Goal: Navigation & Orientation: Find specific page/section

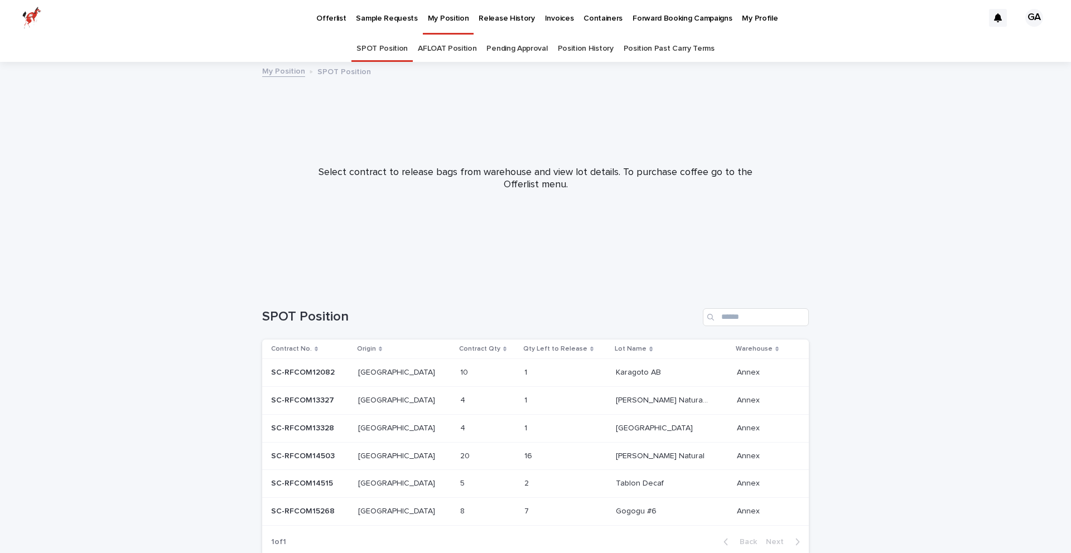
click at [575, 45] on link "Position History" at bounding box center [586, 49] width 56 height 26
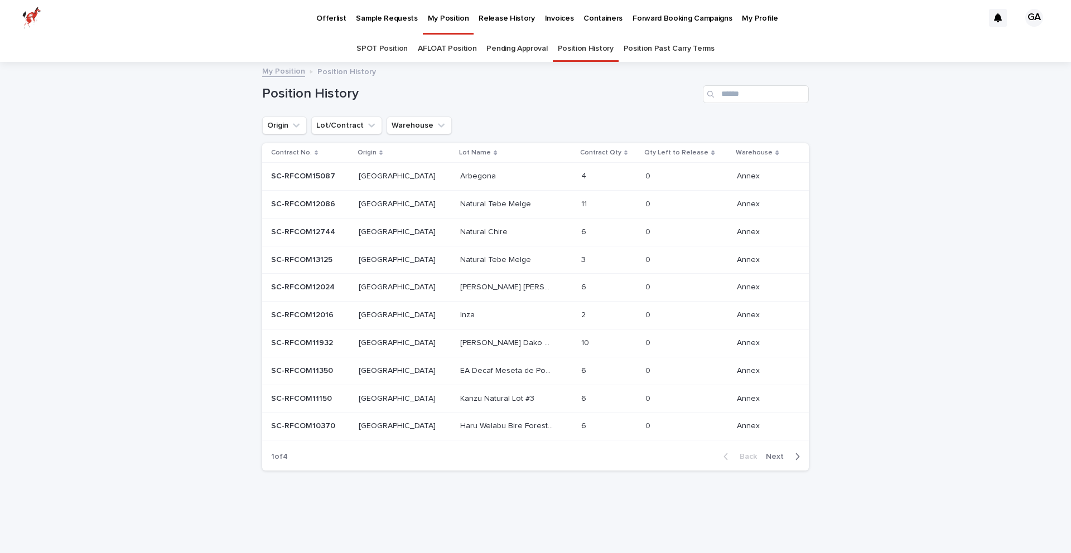
click at [677, 46] on link "Position Past Carry Terms" at bounding box center [669, 49] width 91 height 26
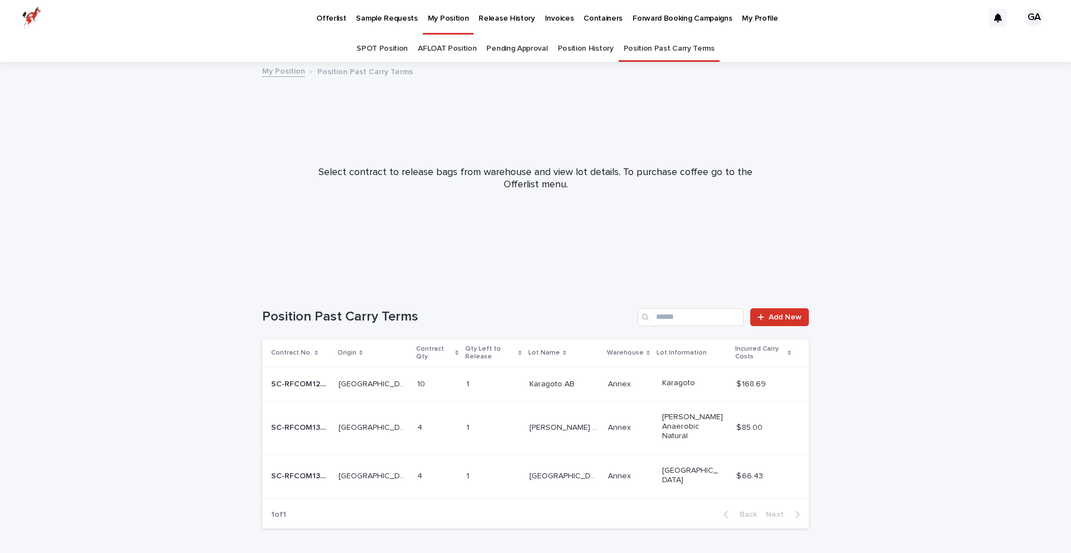
click at [585, 52] on link "Position History" at bounding box center [586, 49] width 56 height 26
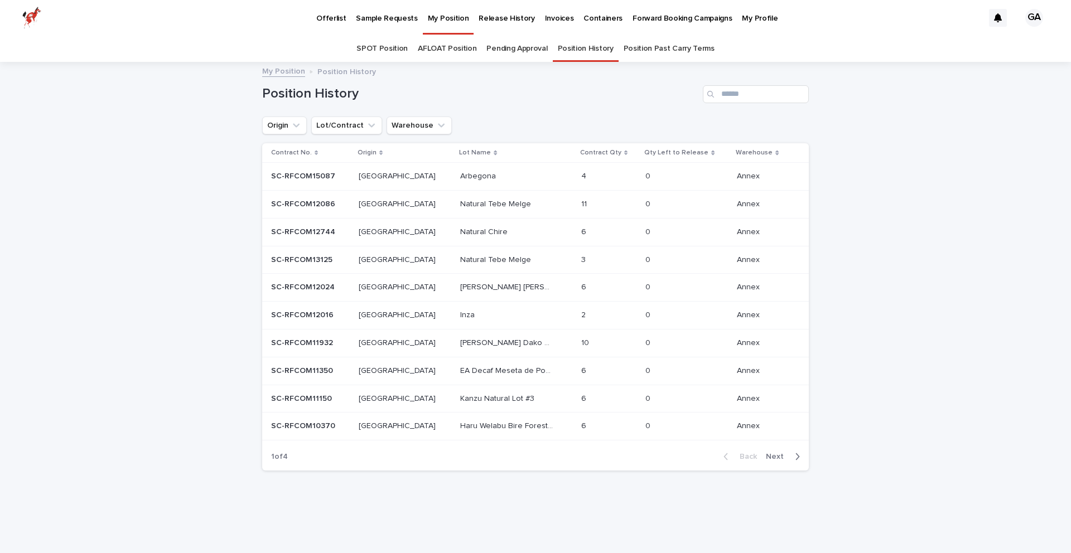
click at [498, 16] on p "Release History" at bounding box center [507, 11] width 56 height 23
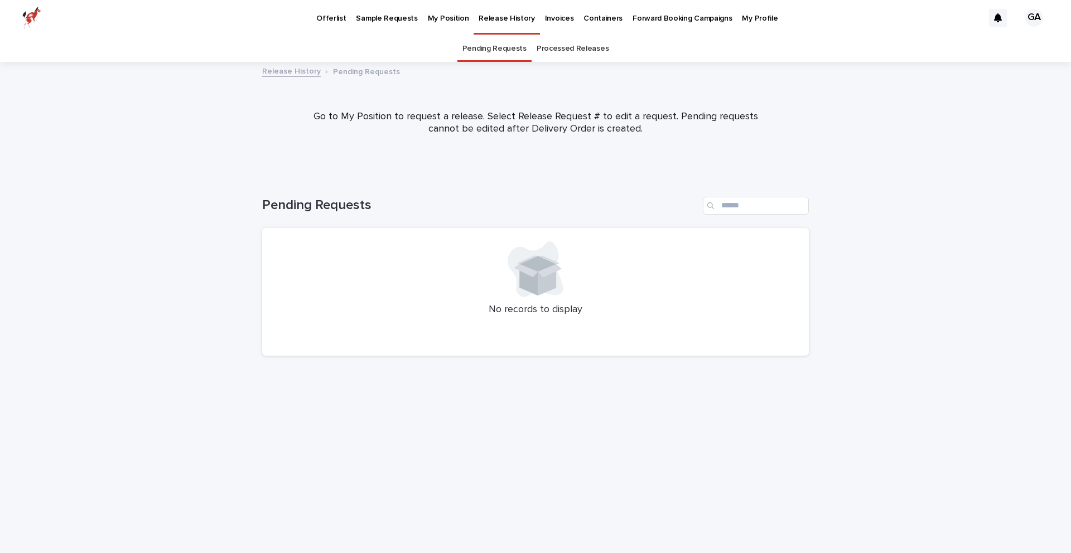
click at [563, 44] on link "Processed Releases" at bounding box center [573, 49] width 72 height 26
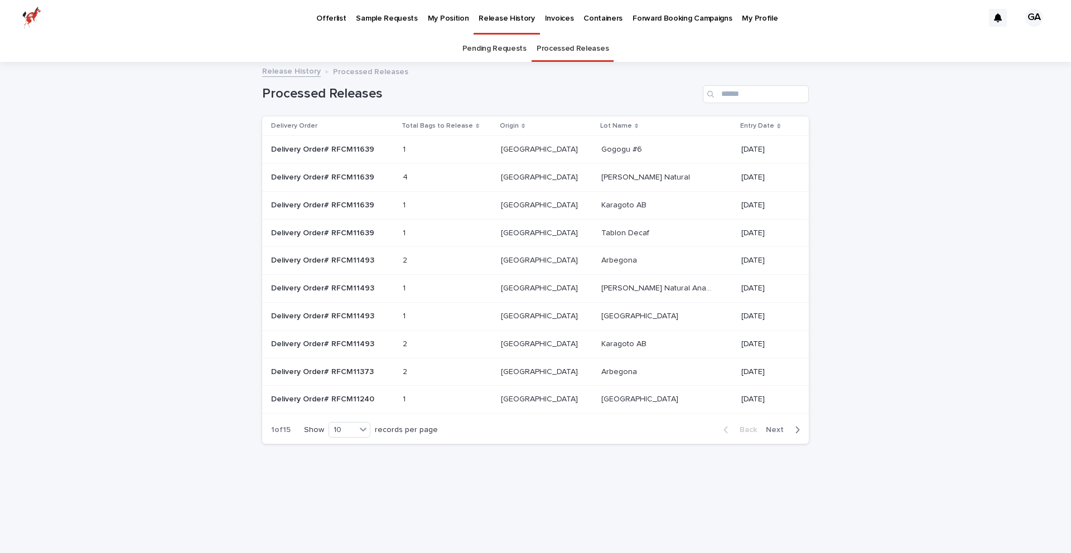
click at [781, 430] on span "Next" at bounding box center [778, 430] width 25 height 8
click at [368, 431] on icon at bounding box center [364, 429] width 11 height 11
click at [355, 470] on div "30" at bounding box center [352, 471] width 41 height 13
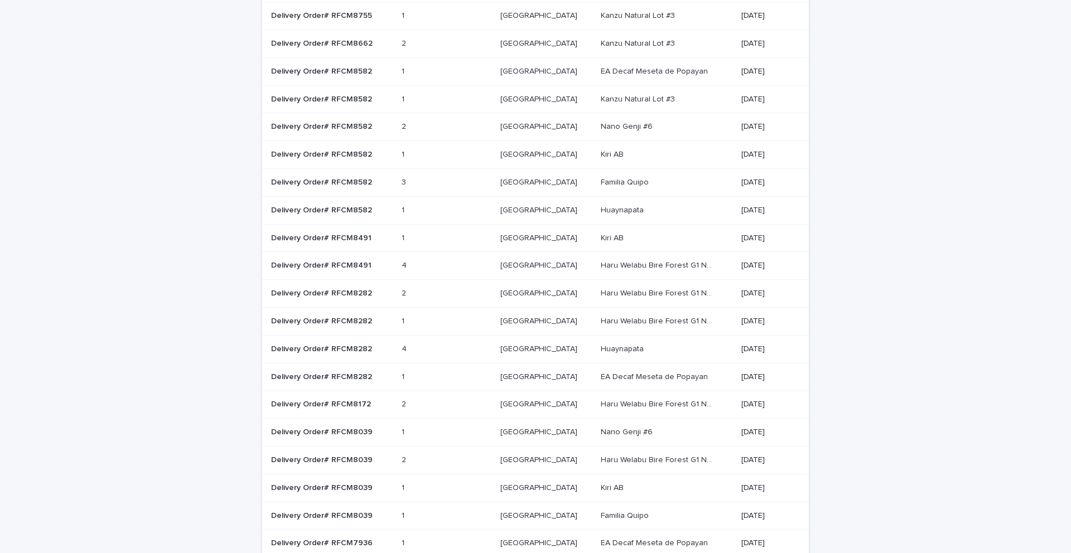
scroll to position [511, 0]
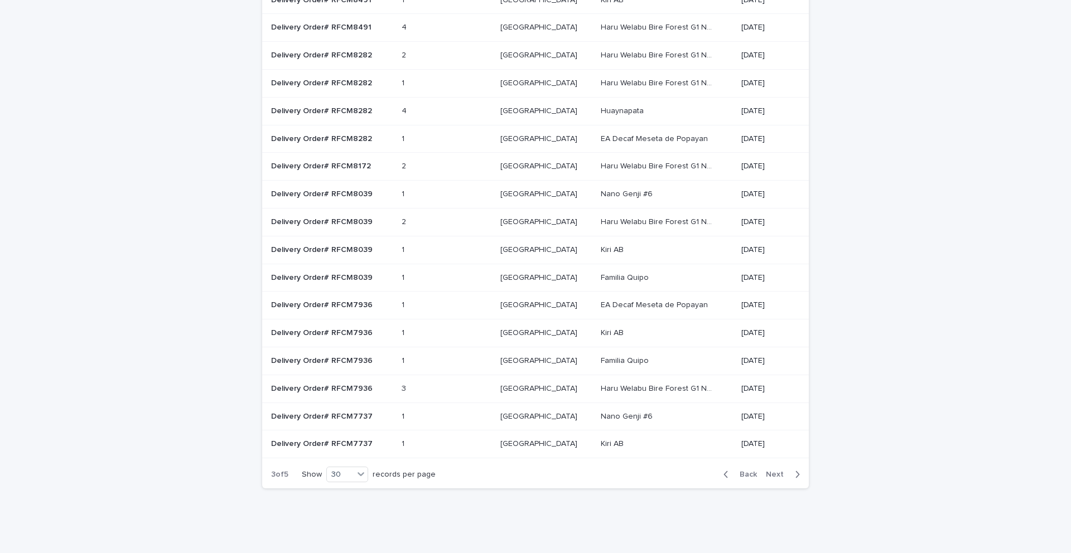
click at [790, 476] on div "button" at bounding box center [794, 475] width 9 height 10
click at [790, 476] on span "Next" at bounding box center [778, 475] width 25 height 8
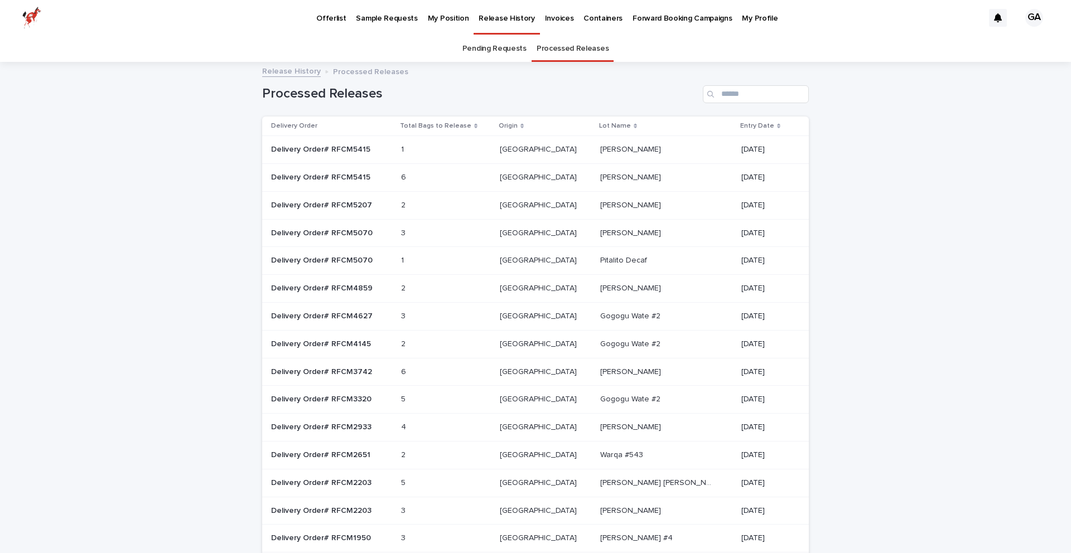
click at [742, 20] on p "My Profile" at bounding box center [760, 11] width 36 height 23
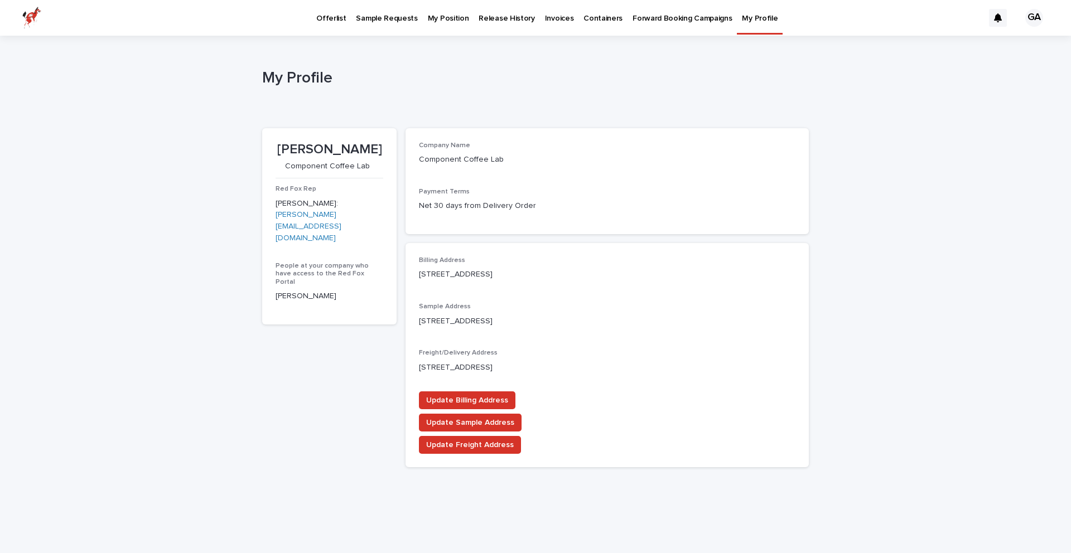
click at [545, 22] on p "Invoices" at bounding box center [559, 11] width 29 height 23
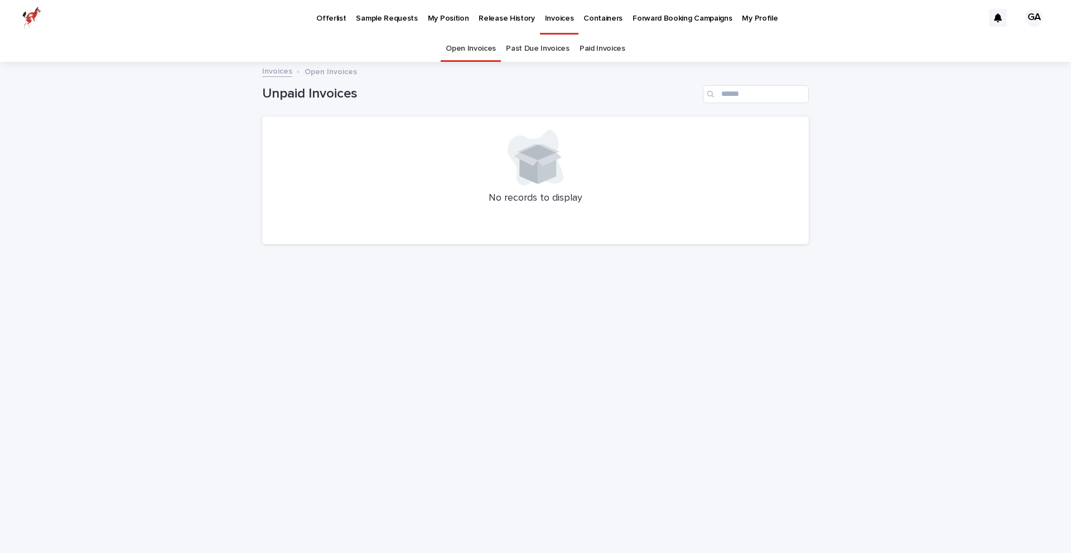
click at [552, 52] on link "Past Due Invoices" at bounding box center [538, 49] width 64 height 26
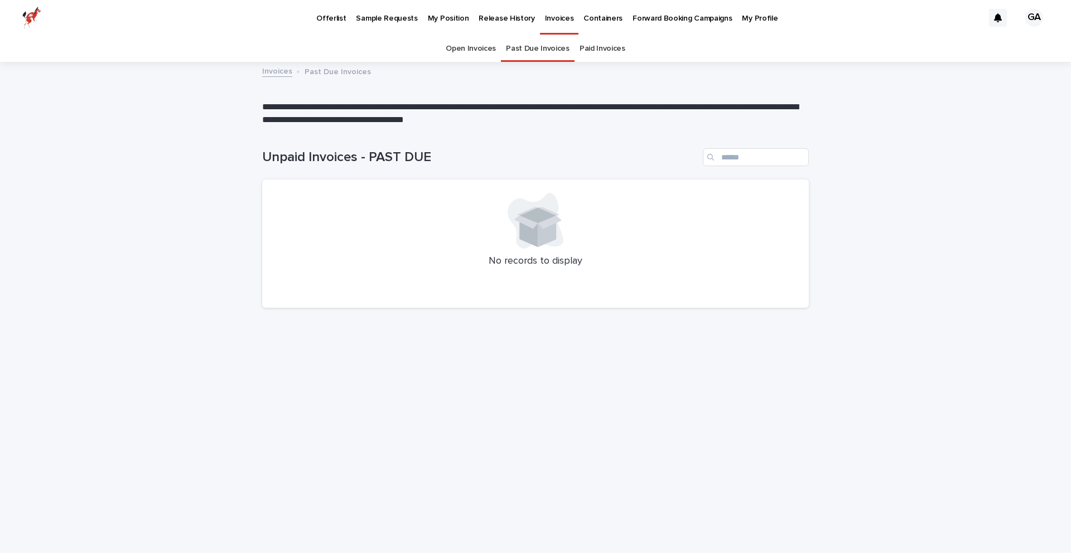
click at [600, 47] on link "Paid Invoices" at bounding box center [603, 49] width 46 height 26
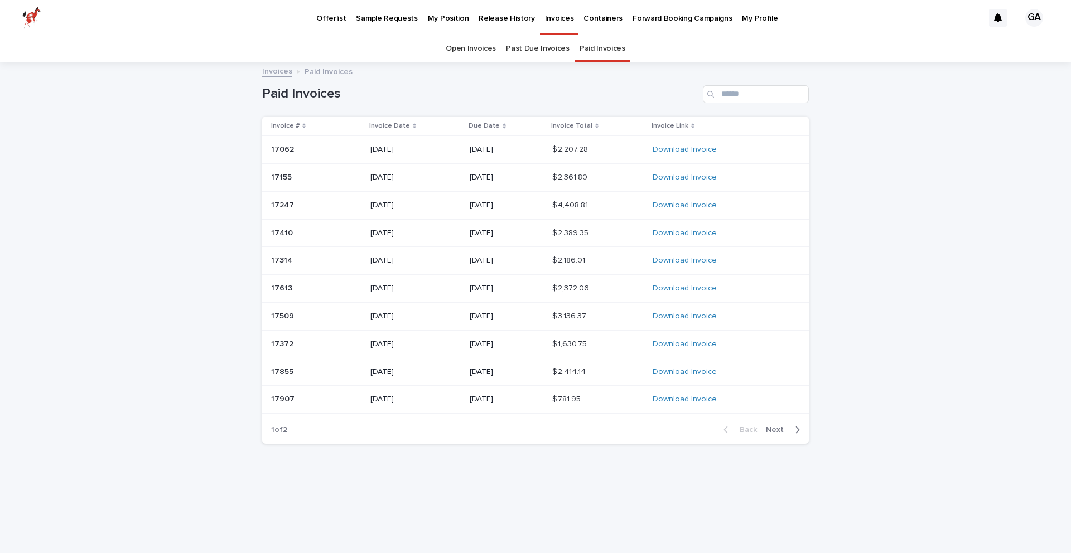
click at [329, 18] on p "Offerlist" at bounding box center [331, 11] width 30 height 23
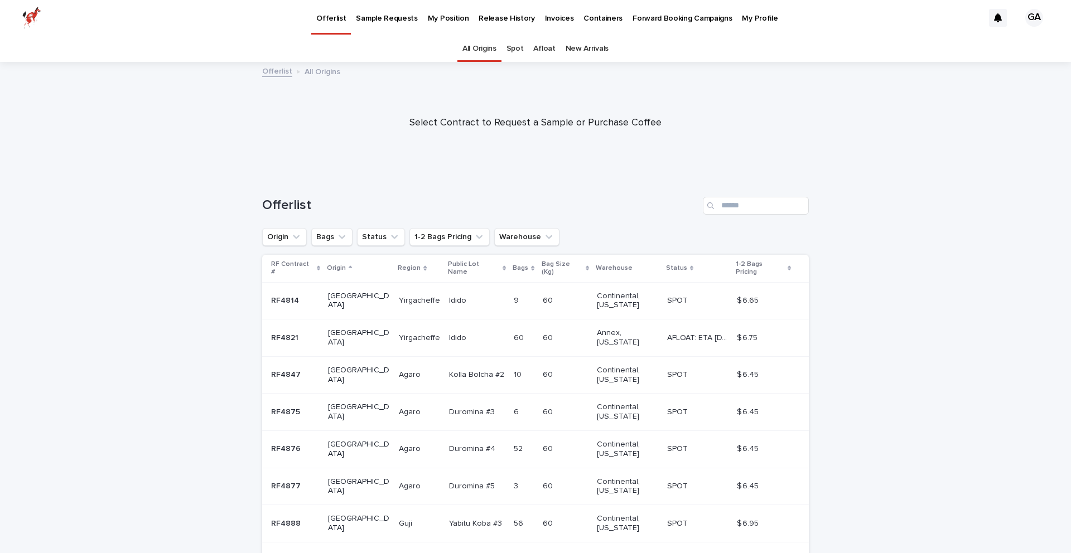
click at [742, 17] on p "My Profile" at bounding box center [760, 11] width 36 height 23
